Goal: Check status: Check status

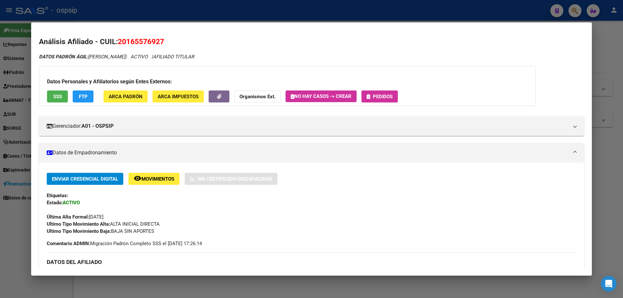
click at [218, 8] on div at bounding box center [311, 149] width 623 height 298
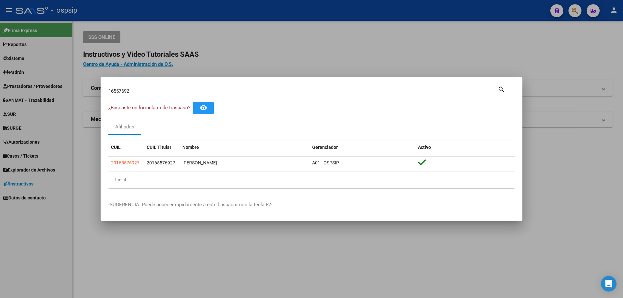
click at [291, 50] on div at bounding box center [311, 149] width 623 height 298
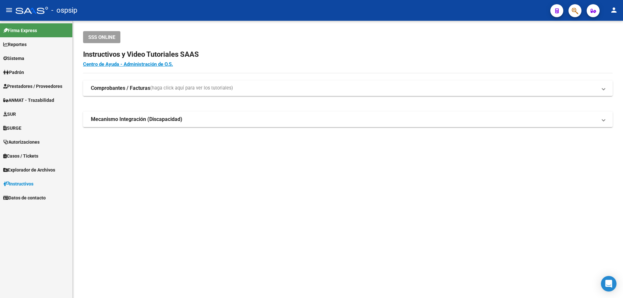
click at [25, 143] on span "Autorizaciones" at bounding box center [21, 142] width 36 height 7
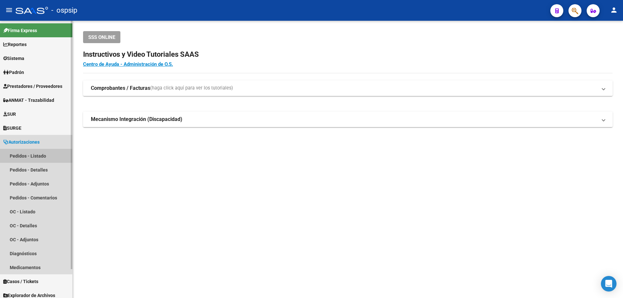
click at [33, 158] on link "Pedidos - Listado" at bounding box center [36, 156] width 72 height 14
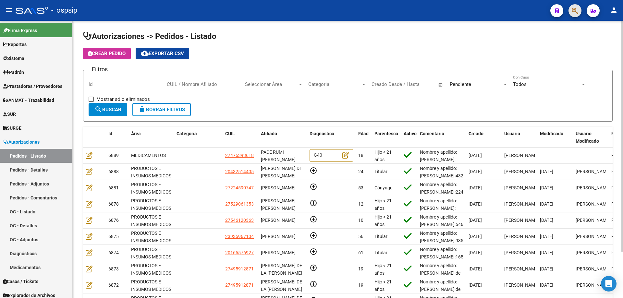
click at [580, 9] on button "button" at bounding box center [575, 10] width 13 height 13
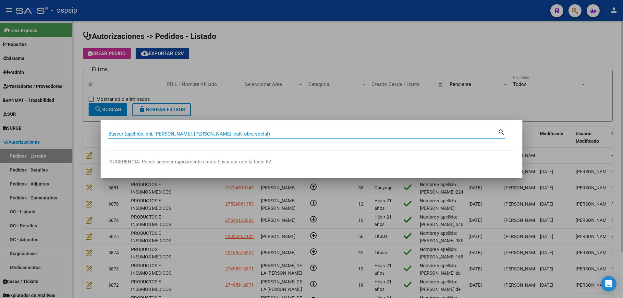
paste input "13781792"
type input "13781792"
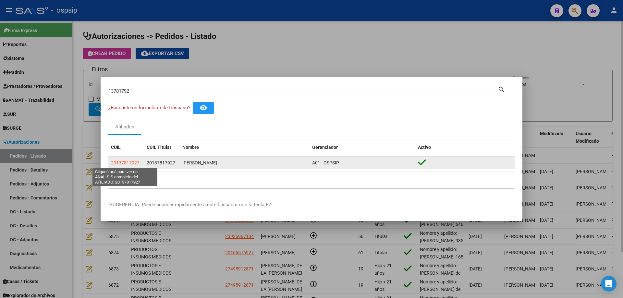
click at [126, 163] on span "20137817927" at bounding box center [125, 162] width 29 height 5
type textarea "20137817927"
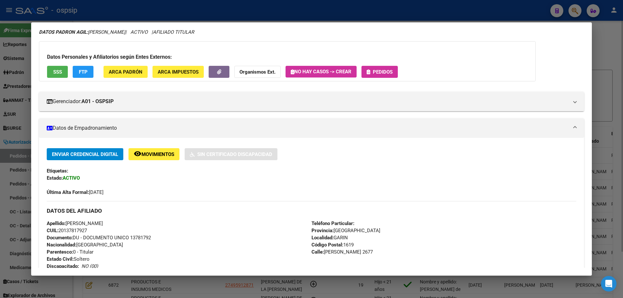
scroll to position [65, 0]
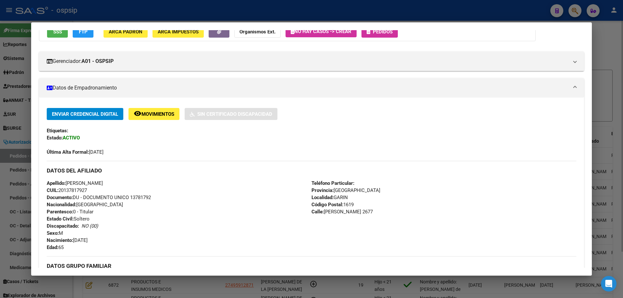
click at [139, 199] on span "Documento: DU - DOCUMENTO UNICO 13781792" at bounding box center [99, 198] width 104 height 6
copy span "13781792"
click at [228, 3] on div at bounding box center [311, 149] width 623 height 298
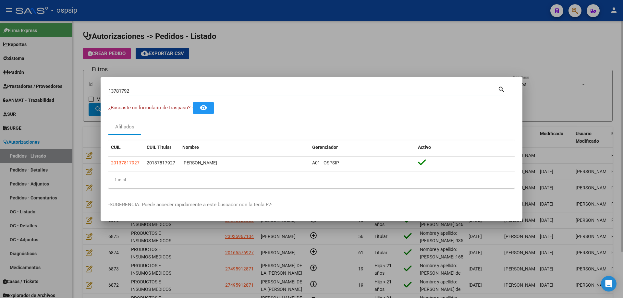
drag, startPoint x: 138, startPoint y: 91, endPoint x: 14, endPoint y: 26, distance: 140.1
click at [18, 30] on div "13781792 Buscar (apellido, dni, cuil, nro traspaso, cuit, obra social) search ¿…" at bounding box center [311, 149] width 623 height 298
paste input "02058991"
type input "20589912"
